Goal: Transaction & Acquisition: Purchase product/service

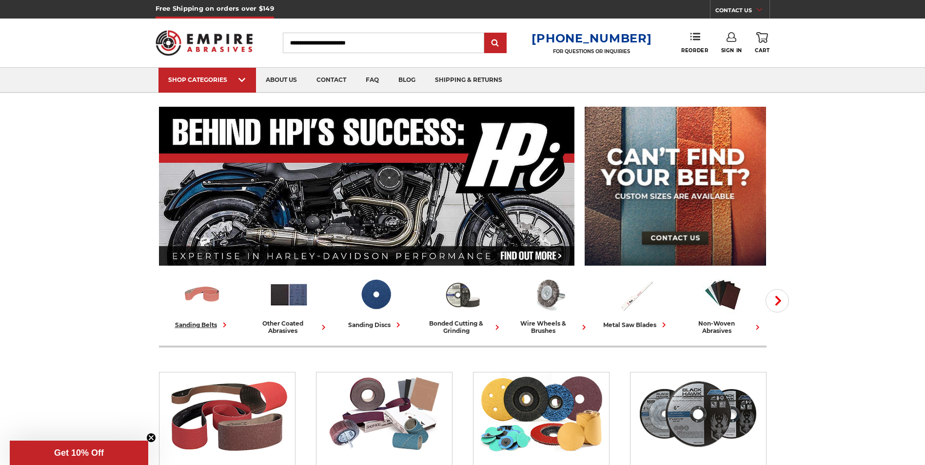
click at [202, 301] on img at bounding box center [202, 295] width 40 height 40
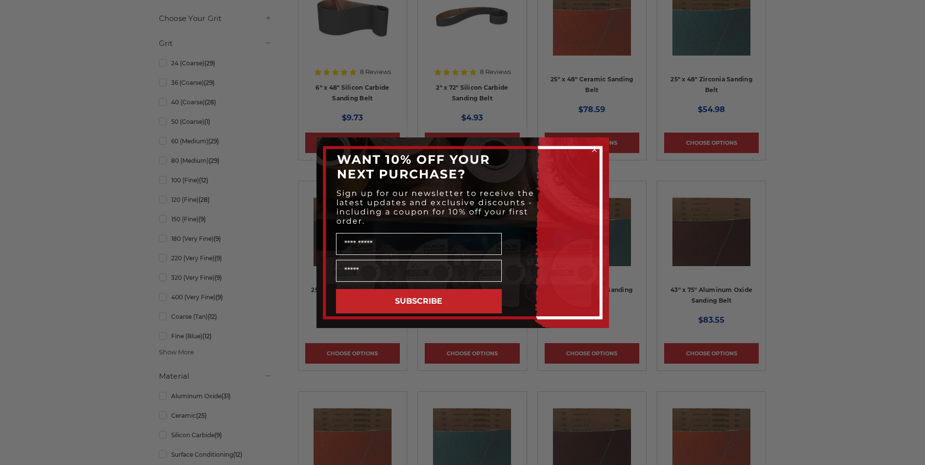
scroll to position [1024, 0]
